Goal: Information Seeking & Learning: Understand process/instructions

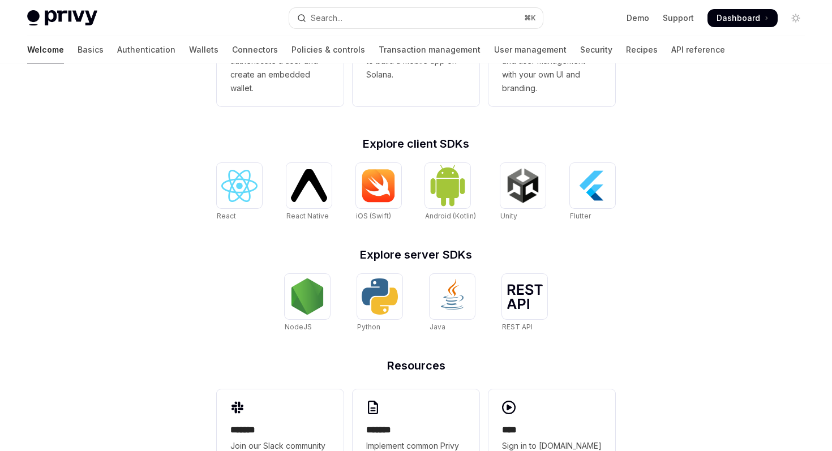
scroll to position [400, 0]
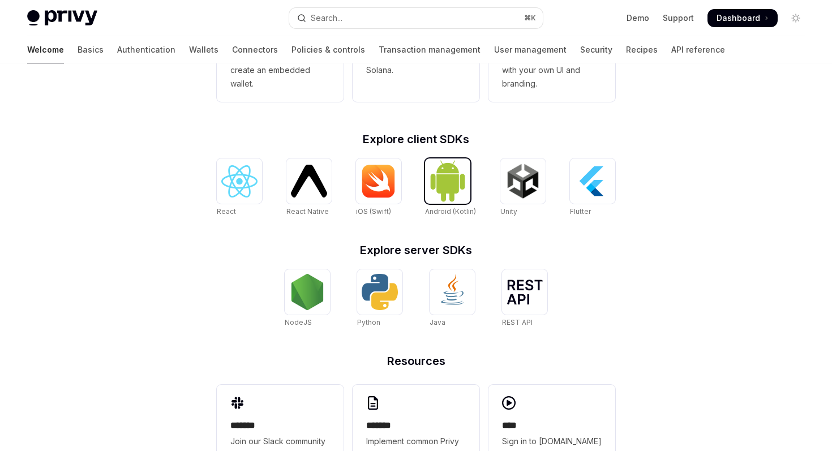
click at [448, 179] on img at bounding box center [448, 181] width 36 height 42
type textarea "*"
click at [311, 307] on img at bounding box center [307, 292] width 36 height 36
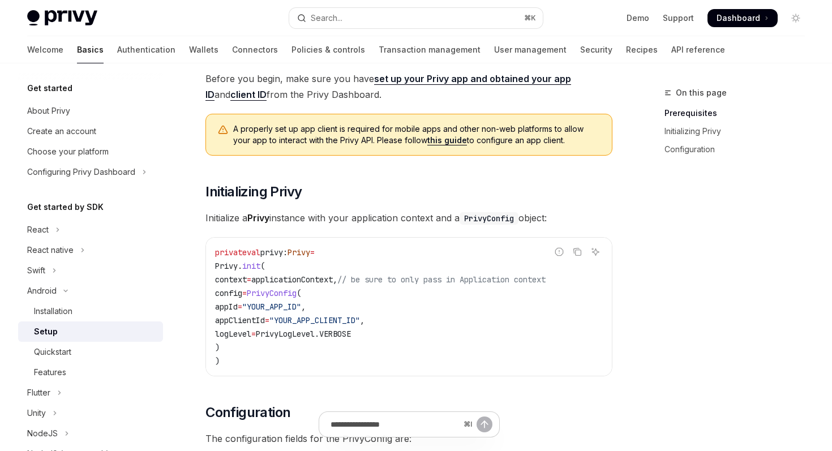
scroll to position [100, 0]
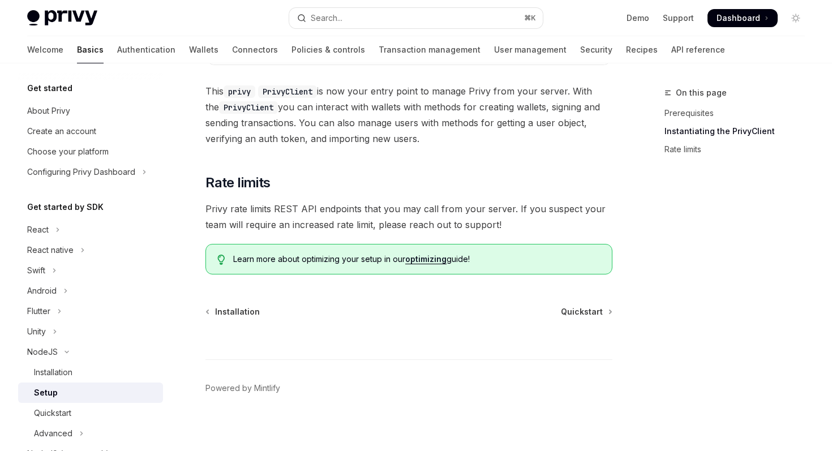
scroll to position [495, 0]
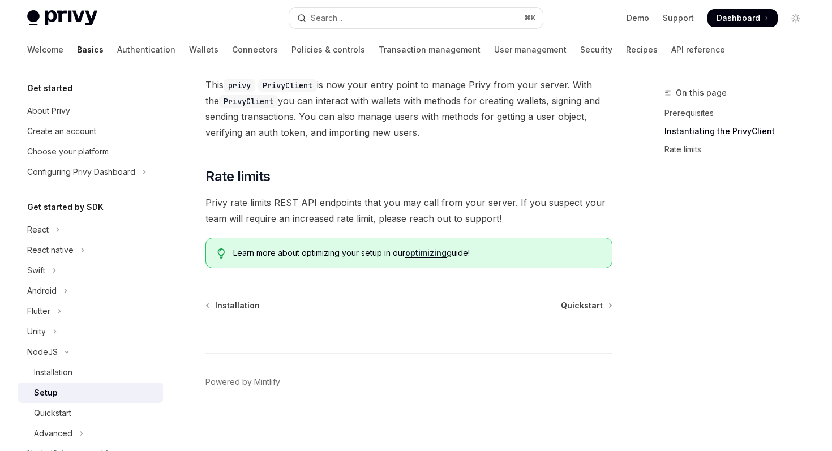
click at [408, 202] on span "Privy rate limits REST API endpoints that you may call from your server. If you…" at bounding box center [408, 211] width 407 height 32
click at [425, 202] on span "Privy rate limits REST API endpoints that you may call from your server. If you…" at bounding box center [408, 211] width 407 height 32
click at [445, 203] on span "Privy rate limits REST API endpoints that you may call from your server. If you…" at bounding box center [408, 211] width 407 height 32
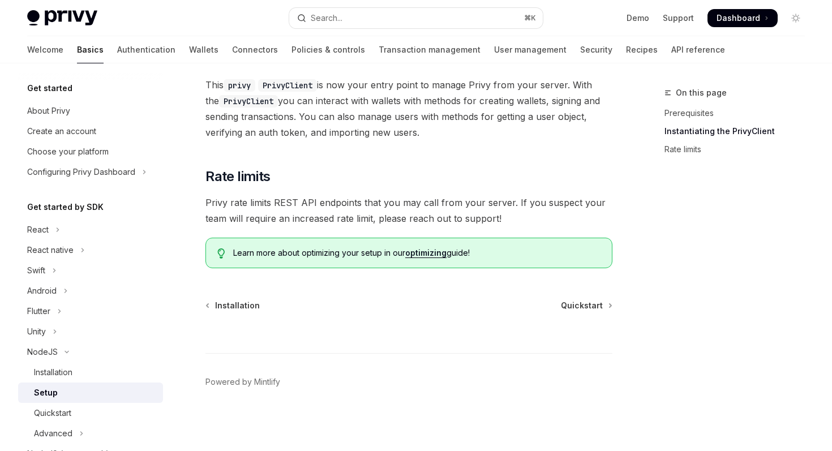
click at [445, 203] on span "Privy rate limits REST API endpoints that you may call from your server. If you…" at bounding box center [408, 211] width 407 height 32
click at [467, 203] on span "Privy rate limits REST API endpoints that you may call from your server. If you…" at bounding box center [408, 211] width 407 height 32
click at [502, 207] on span "Privy rate limits REST API endpoints that you may call from your server. If you…" at bounding box center [408, 211] width 407 height 32
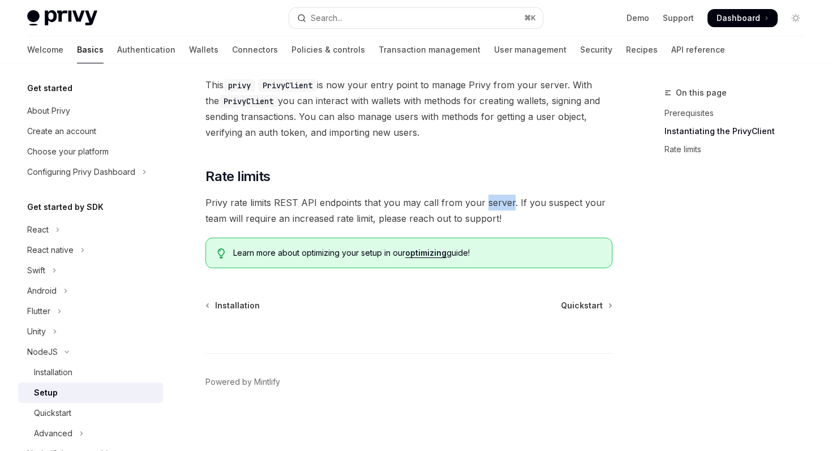
click at [519, 204] on span "Privy rate limits REST API endpoints that you may call from your server. If you…" at bounding box center [408, 211] width 407 height 32
click at [554, 203] on span "Privy rate limits REST API endpoints that you may call from your server. If you…" at bounding box center [408, 211] width 407 height 32
click at [583, 203] on span "Privy rate limits REST API endpoints that you may call from your server. If you…" at bounding box center [408, 211] width 407 height 32
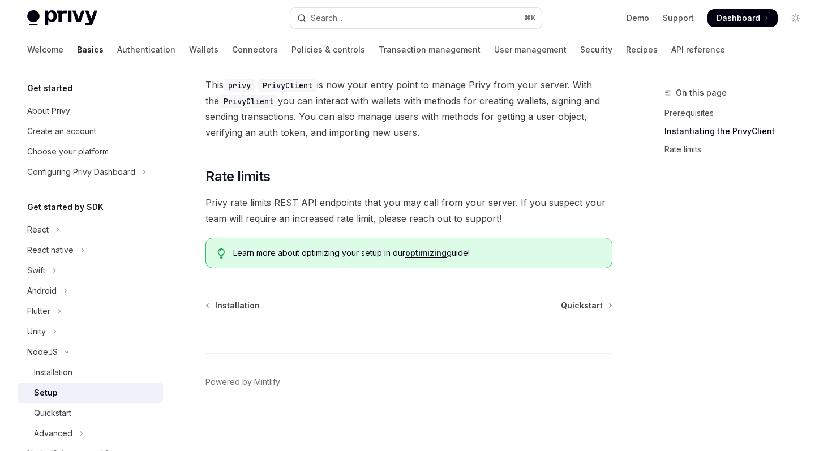
click at [583, 203] on span "Privy rate limits REST API endpoints that you may call from your server. If you…" at bounding box center [408, 211] width 407 height 32
click at [219, 217] on span "Privy rate limits REST API endpoints that you may call from your server. If you…" at bounding box center [408, 211] width 407 height 32
click at [233, 219] on span "Privy rate limits REST API endpoints that you may call from your server. If you…" at bounding box center [408, 211] width 407 height 32
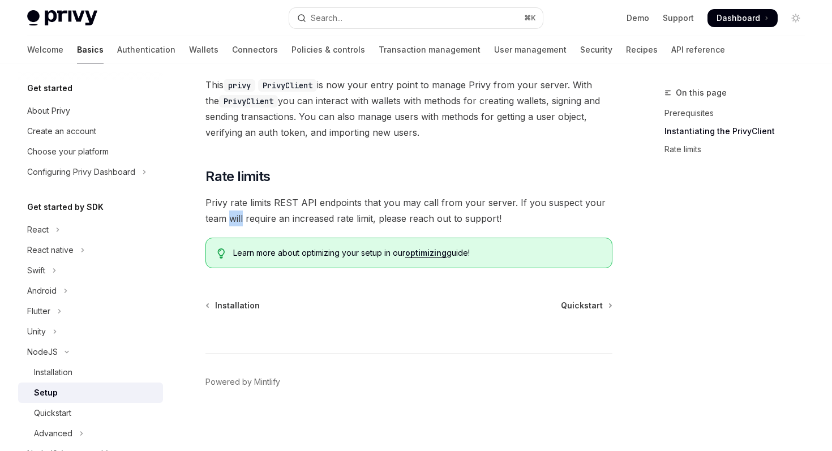
click at [252, 219] on span "Privy rate limits REST API endpoints that you may call from your server. If you…" at bounding box center [408, 211] width 407 height 32
click at [281, 217] on span "Privy rate limits REST API endpoints that you may call from your server. If you…" at bounding box center [408, 211] width 407 height 32
click at [301, 221] on span "Privy rate limits REST API endpoints that you may call from your server. If you…" at bounding box center [408, 211] width 407 height 32
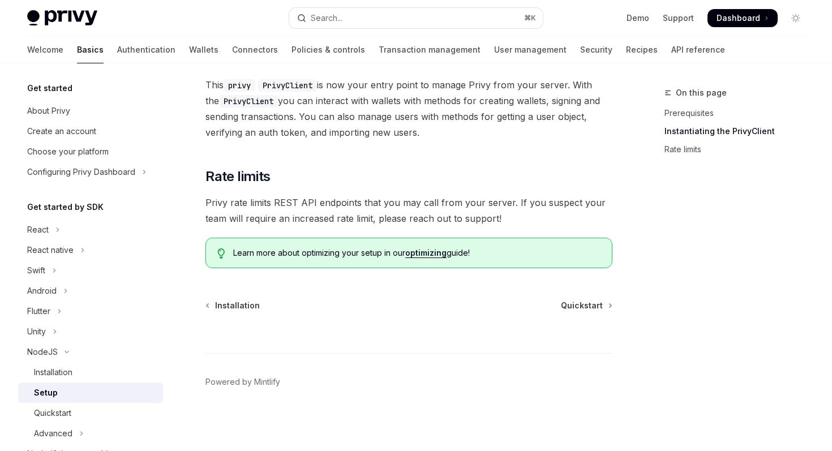
click at [301, 221] on span "Privy rate limits REST API endpoints that you may call from your server. If you…" at bounding box center [408, 211] width 407 height 32
click at [342, 220] on span "Privy rate limits REST API endpoints that you may call from your server. If you…" at bounding box center [408, 211] width 407 height 32
click at [365, 220] on span "Privy rate limits REST API endpoints that you may call from your server. If you…" at bounding box center [408, 211] width 407 height 32
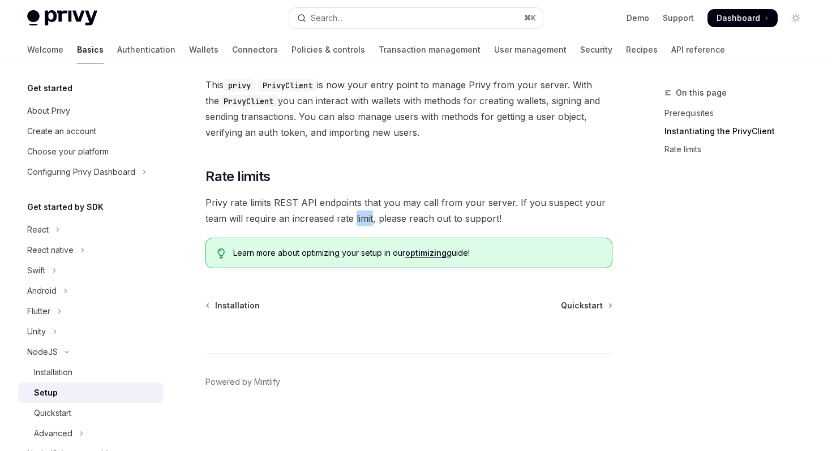
click at [390, 217] on span "Privy rate limits REST API endpoints that you may call from your server. If you…" at bounding box center [408, 211] width 407 height 32
click at [423, 220] on span "Privy rate limits REST API endpoints that you may call from your server. If you…" at bounding box center [408, 211] width 407 height 32
click at [441, 221] on span "Privy rate limits REST API endpoints that you may call from your server. If you…" at bounding box center [408, 211] width 407 height 32
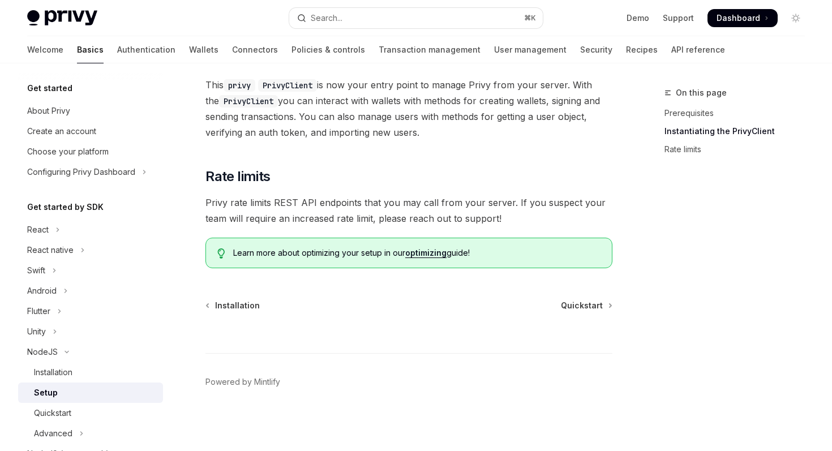
click at [441, 221] on span "Privy rate limits REST API endpoints that you may call from your server. If you…" at bounding box center [408, 211] width 407 height 32
click at [457, 219] on span "Privy rate limits REST API endpoints that you may call from your server. If you…" at bounding box center [408, 211] width 407 height 32
click at [478, 222] on span "Privy rate limits REST API endpoints that you may call from your server. If you…" at bounding box center [408, 211] width 407 height 32
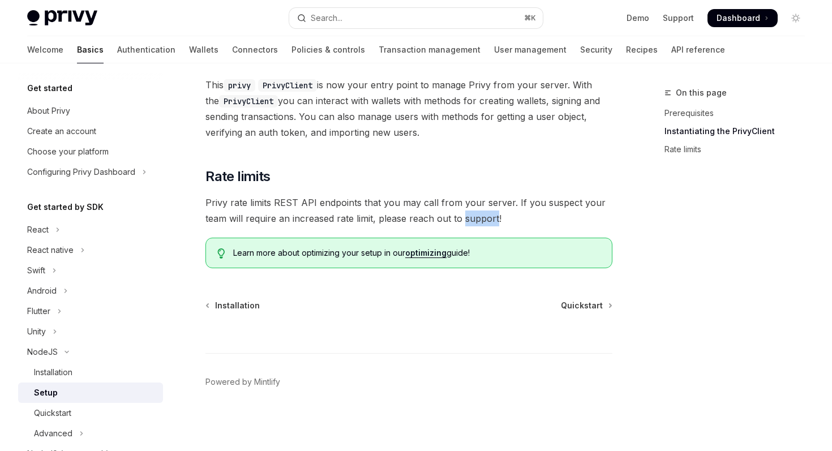
click at [496, 217] on span "Privy rate limits REST API endpoints that you may call from your server. If you…" at bounding box center [408, 211] width 407 height 32
click at [480, 216] on span "Privy rate limits REST API endpoints that you may call from your server. If you…" at bounding box center [408, 211] width 407 height 32
click at [454, 220] on span "Privy rate limits REST API endpoints that you may call from your server. If you…" at bounding box center [408, 211] width 407 height 32
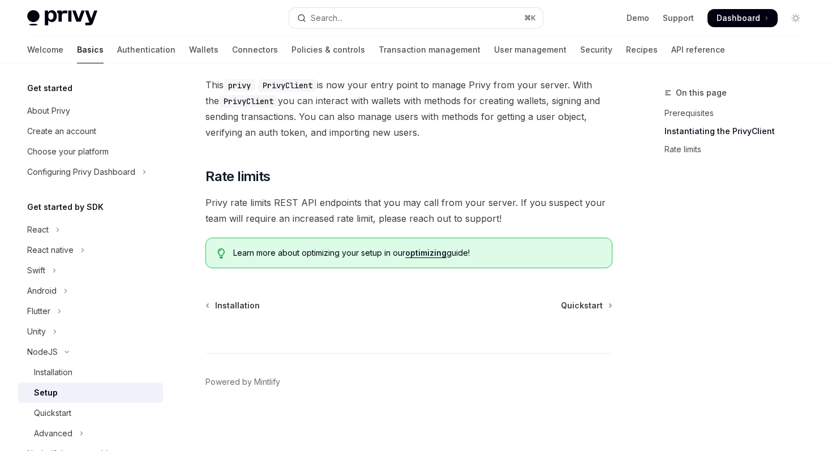
click at [454, 220] on span "Privy rate limits REST API endpoints that you may call from your server. If you…" at bounding box center [408, 211] width 407 height 32
click at [435, 217] on span "Privy rate limits REST API endpoints that you may call from your server. If you…" at bounding box center [408, 211] width 407 height 32
click at [423, 220] on span "Privy rate limits REST API endpoints that you may call from your server. If you…" at bounding box center [408, 211] width 407 height 32
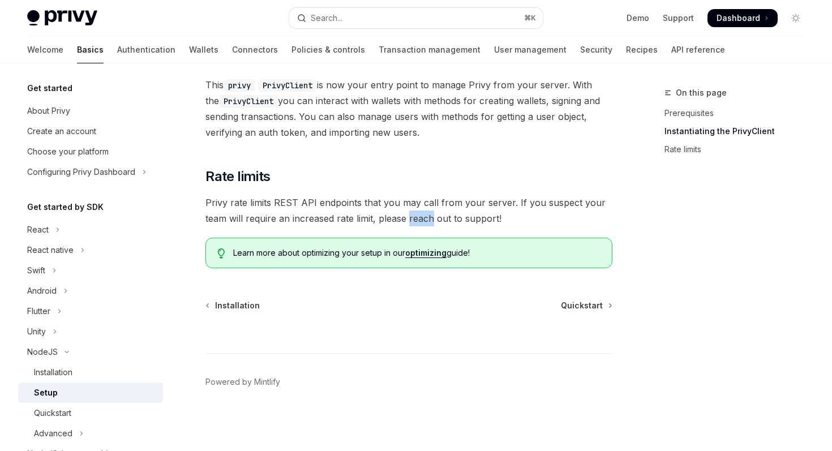
click at [386, 217] on span "Privy rate limits REST API endpoints that you may call from your server. If you…" at bounding box center [408, 211] width 407 height 32
click at [369, 221] on span "Privy rate limits REST API endpoints that you may call from your server. If you…" at bounding box center [408, 211] width 407 height 32
click at [348, 217] on span "Privy rate limits REST API endpoints that you may call from your server. If you…" at bounding box center [408, 211] width 407 height 32
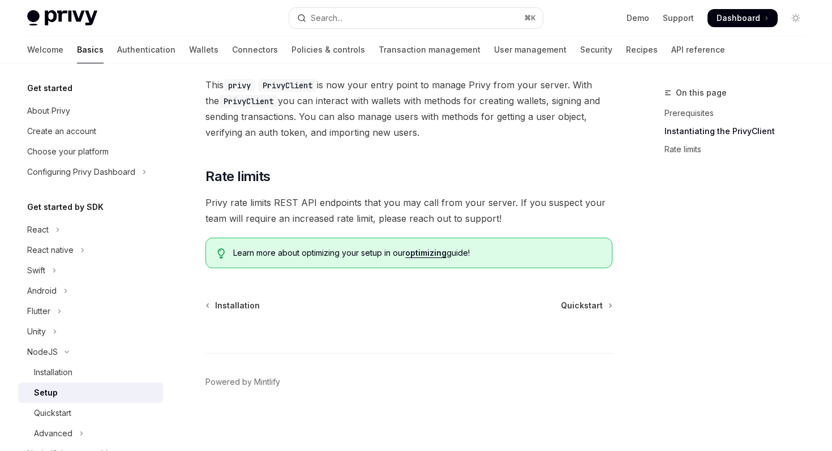
click at [348, 217] on span "Privy rate limits REST API endpoints that you may call from your server. If you…" at bounding box center [408, 211] width 407 height 32
click at [320, 219] on span "Privy rate limits REST API endpoints that you may call from your server. If you…" at bounding box center [408, 211] width 407 height 32
click at [283, 219] on span "Privy rate limits REST API endpoints that you may call from your server. If you…" at bounding box center [408, 211] width 407 height 32
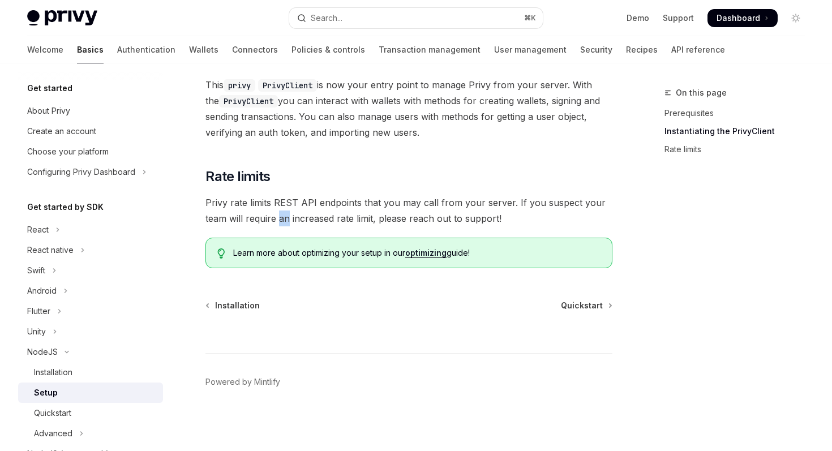
click at [255, 220] on span "Privy rate limits REST API endpoints that you may call from your server. If you…" at bounding box center [408, 211] width 407 height 32
click at [235, 217] on span "Privy rate limits REST API endpoints that you may call from your server. If you…" at bounding box center [408, 211] width 407 height 32
click at [208, 220] on span "Privy rate limits REST API endpoints that you may call from your server. If you…" at bounding box center [408, 211] width 407 height 32
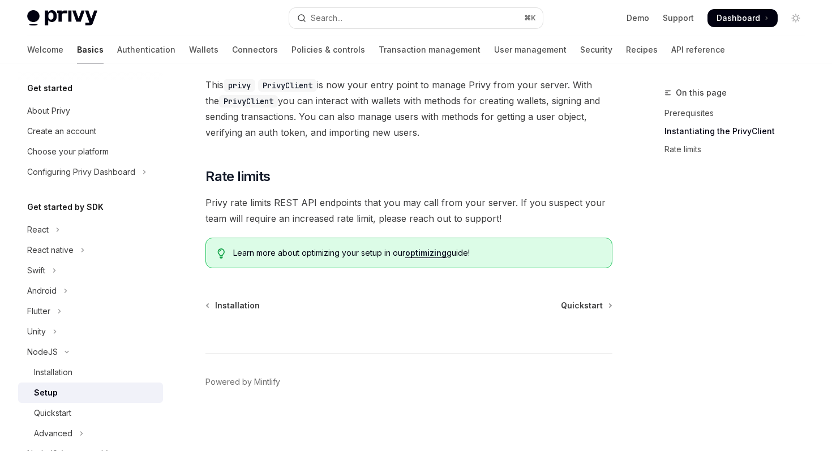
click at [208, 220] on span "Privy rate limits REST API endpoints that you may call from your server. If you…" at bounding box center [408, 211] width 407 height 32
click at [216, 207] on span "Privy rate limits REST API endpoints that you may call from your server. If you…" at bounding box center [408, 211] width 407 height 32
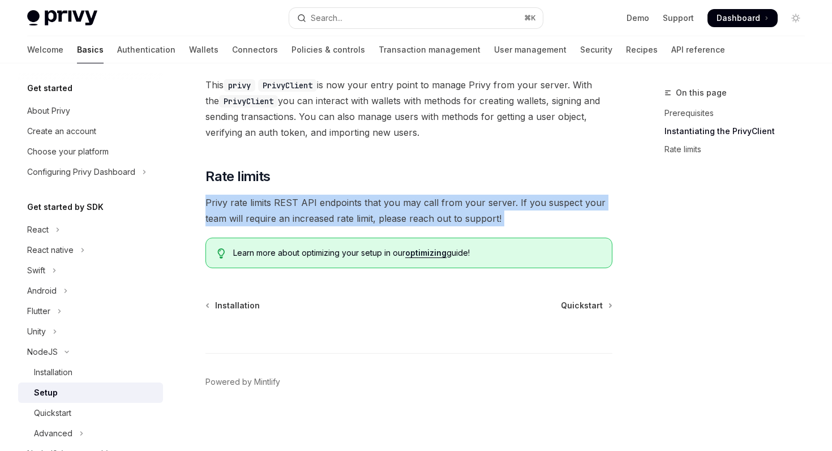
click at [241, 204] on span "Privy rate limits REST API endpoints that you may call from your server. If you…" at bounding box center [408, 211] width 407 height 32
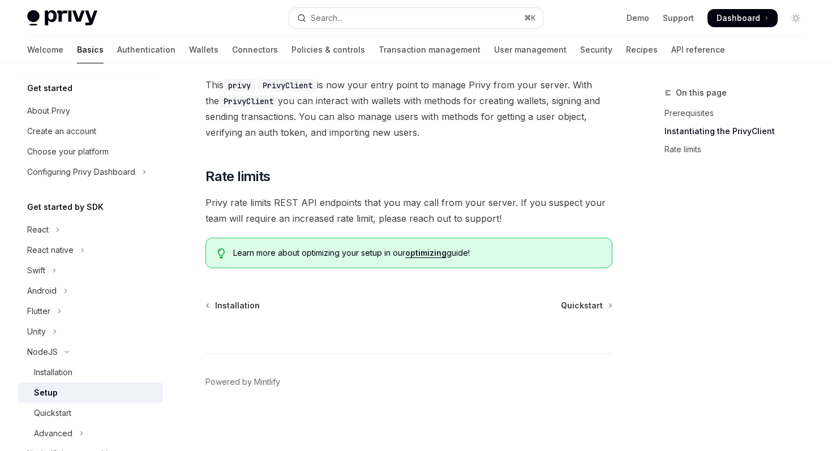
click at [241, 204] on span "Privy rate limits REST API endpoints that you may call from your server. If you…" at bounding box center [408, 211] width 407 height 32
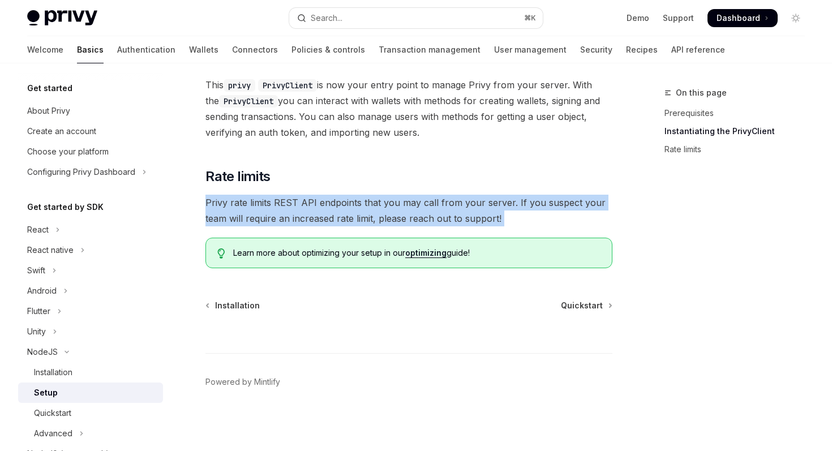
click at [255, 204] on span "Privy rate limits REST API endpoints that you may call from your server. If you…" at bounding box center [408, 211] width 407 height 32
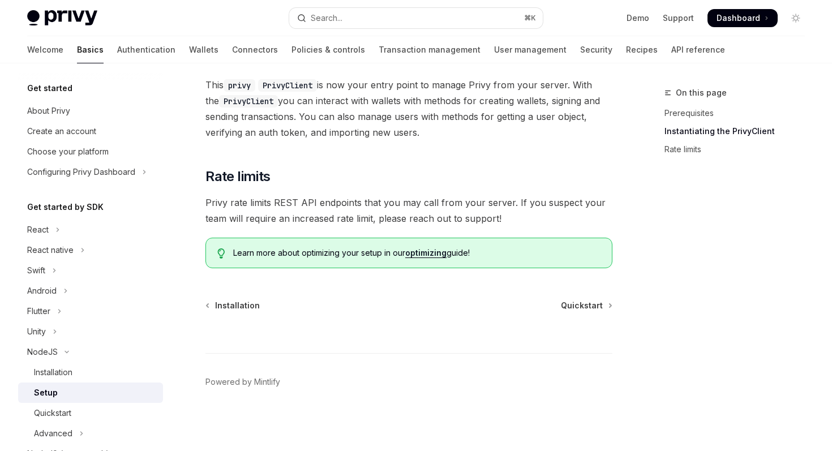
click at [255, 204] on span "Privy rate limits REST API endpoints that you may call from your server. If you…" at bounding box center [408, 211] width 407 height 32
click at [607, 302] on link "Quickstart" at bounding box center [586, 305] width 50 height 11
type textarea "*"
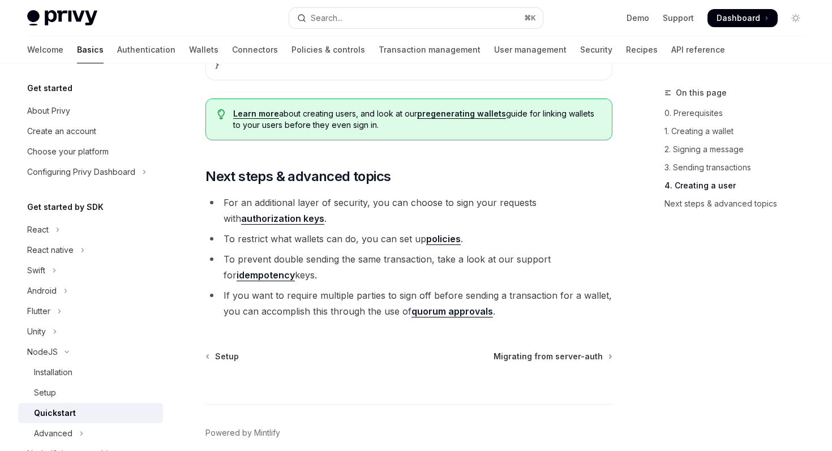
scroll to position [2384, 0]
